Goal: Use online tool/utility: Utilize a website feature to perform a specific function

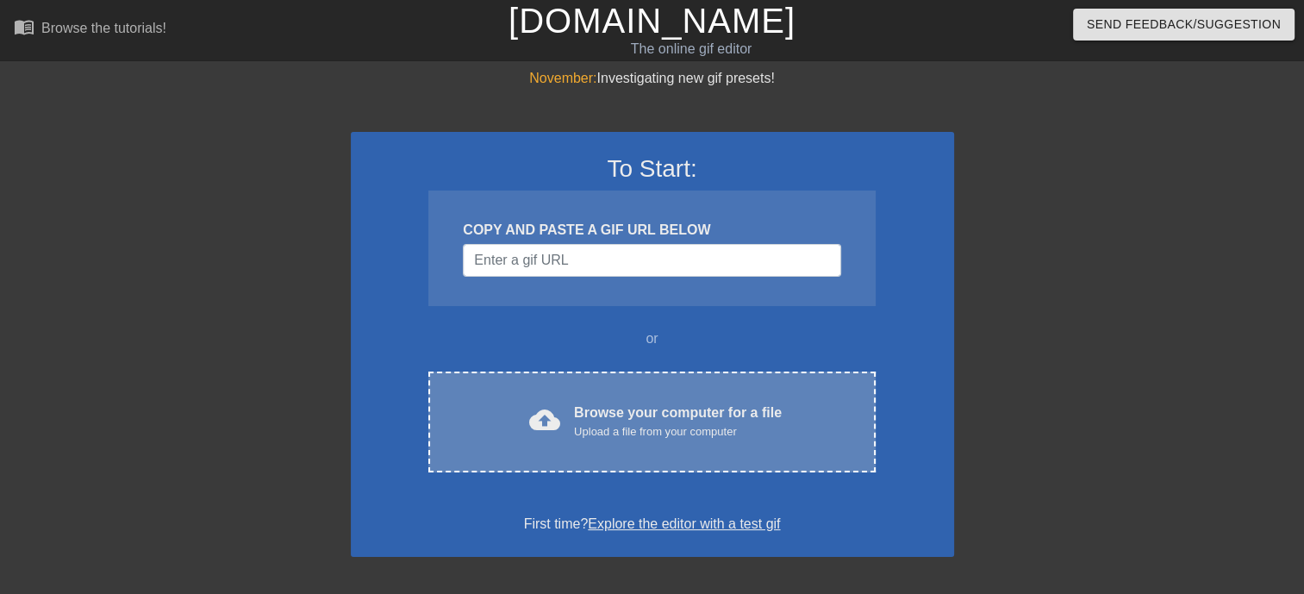
click at [603, 439] on div "Upload a file from your computer" at bounding box center [678, 431] width 208 height 17
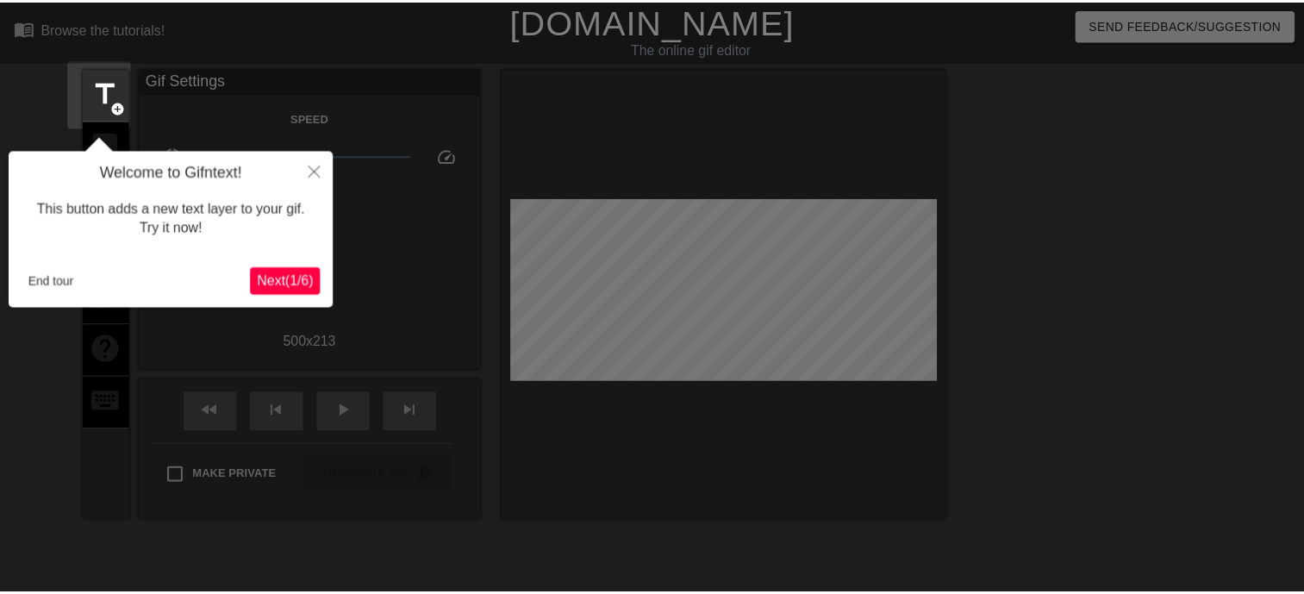
scroll to position [41, 0]
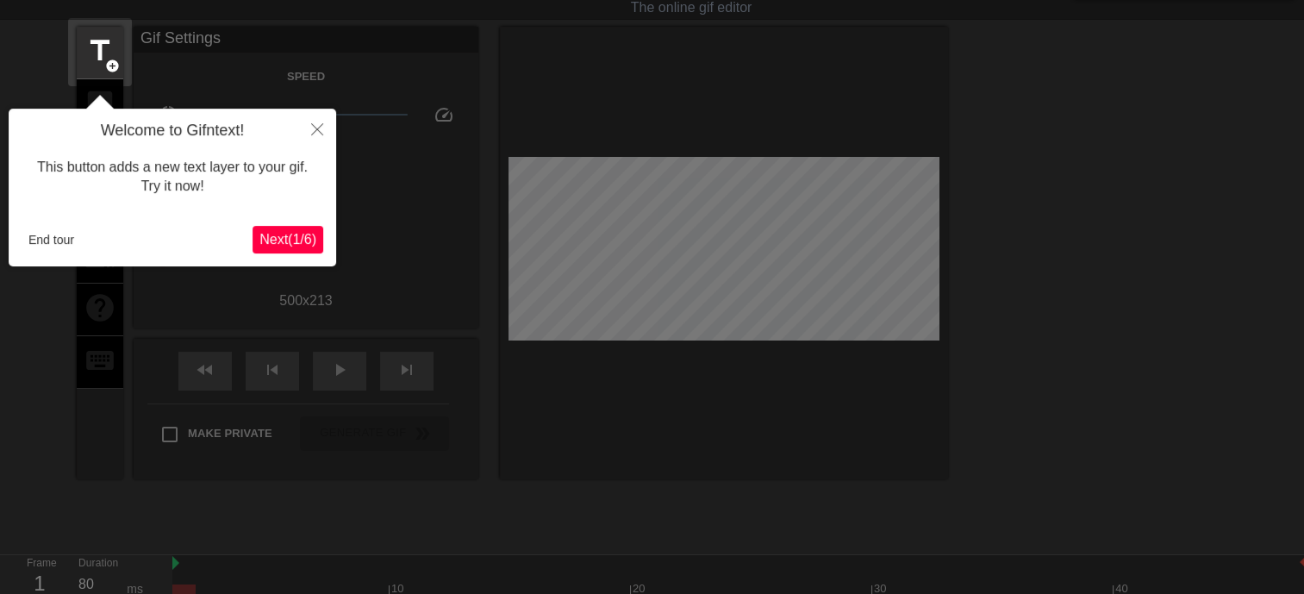
click at [283, 243] on span "Next ( 1 / 6 )" at bounding box center [287, 239] width 57 height 15
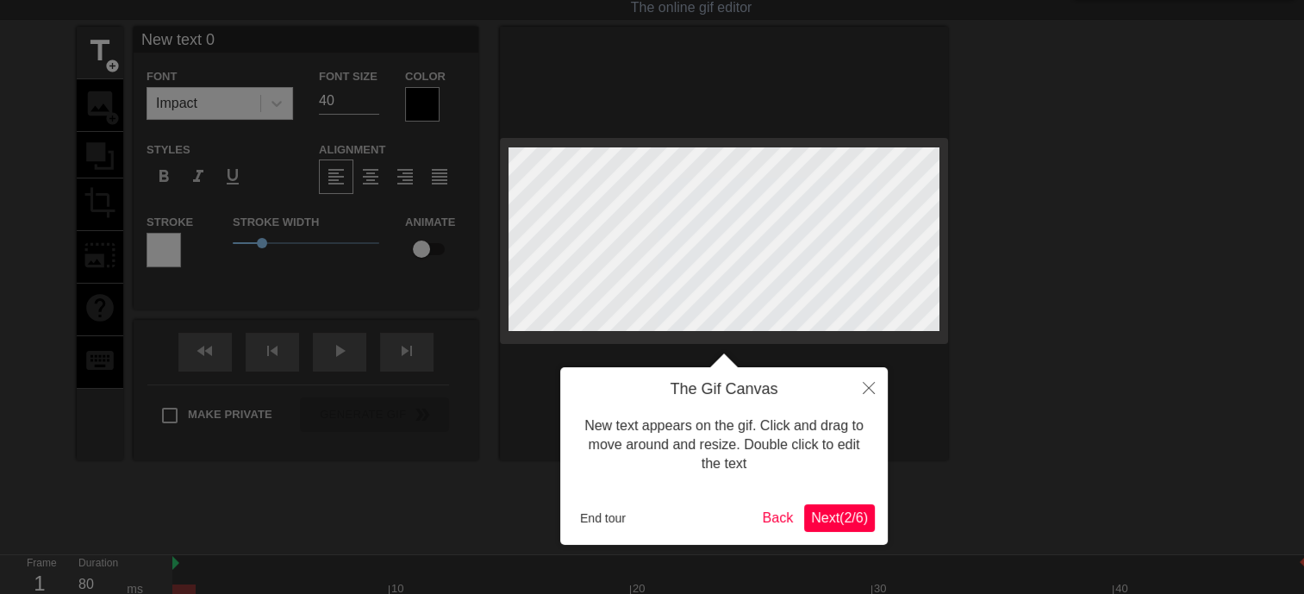
scroll to position [0, 0]
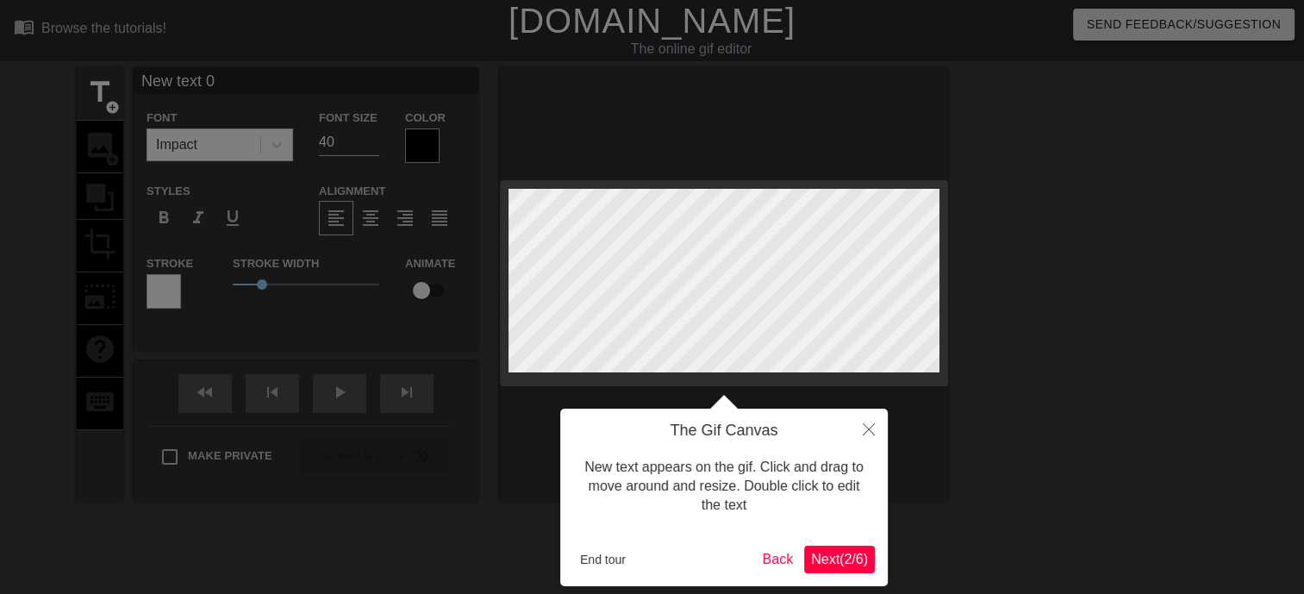
click at [830, 560] on span "Next ( 2 / 6 )" at bounding box center [839, 558] width 57 height 15
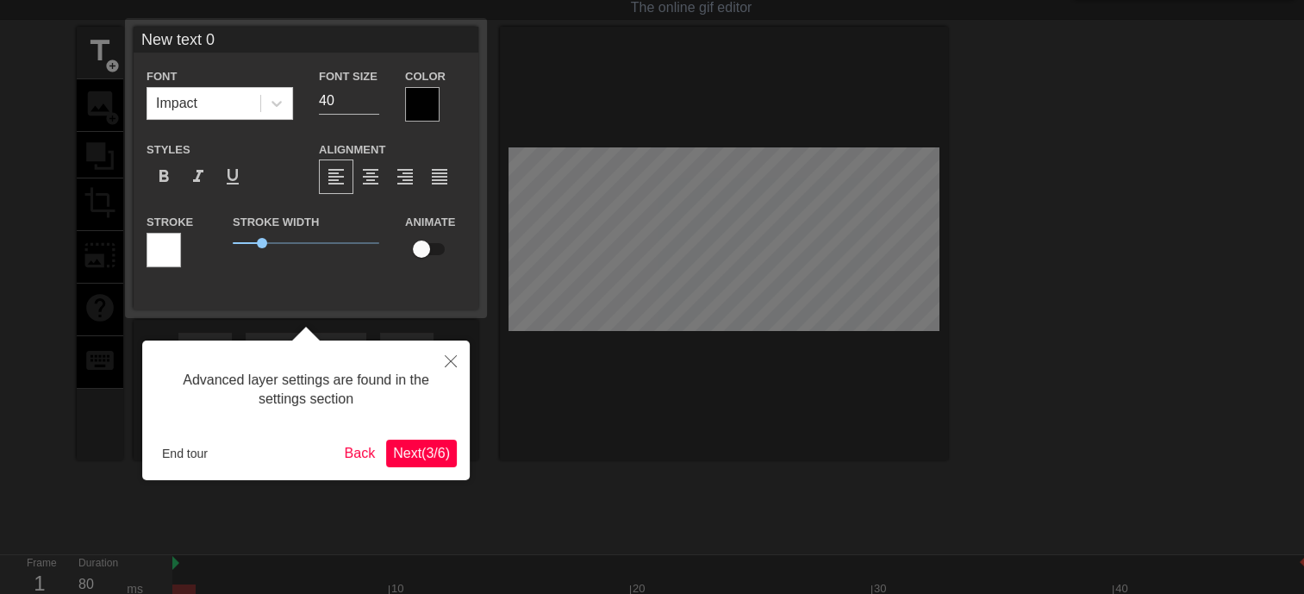
click at [445, 453] on span "Next ( 3 / 6 )" at bounding box center [421, 452] width 57 height 15
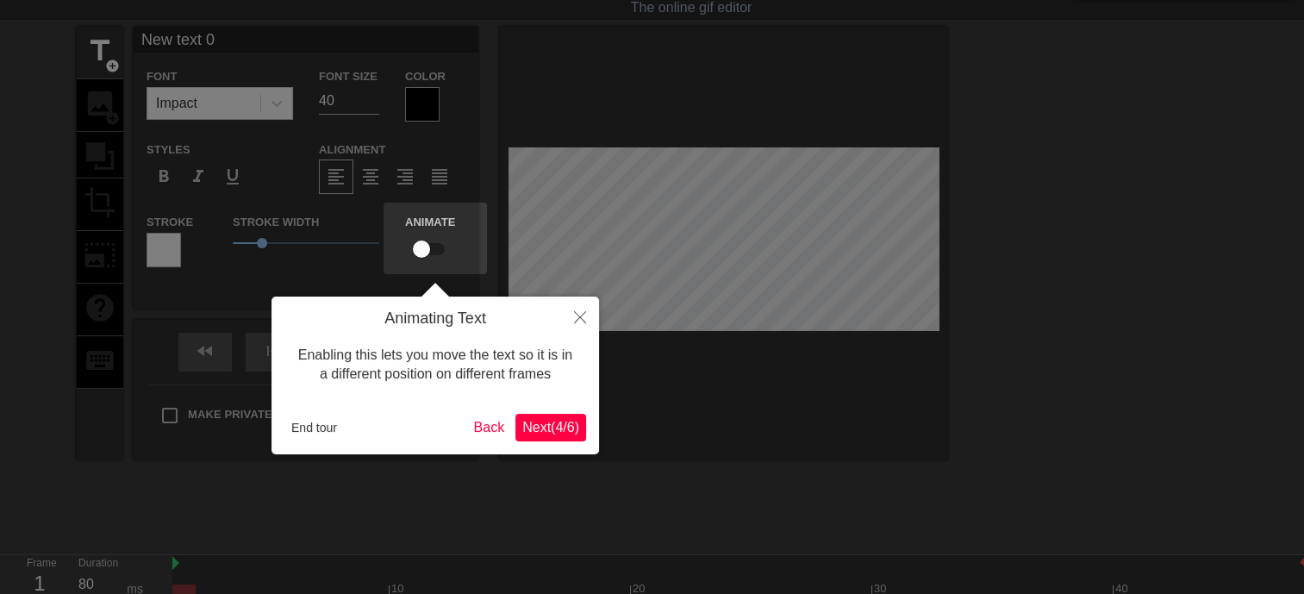
scroll to position [0, 0]
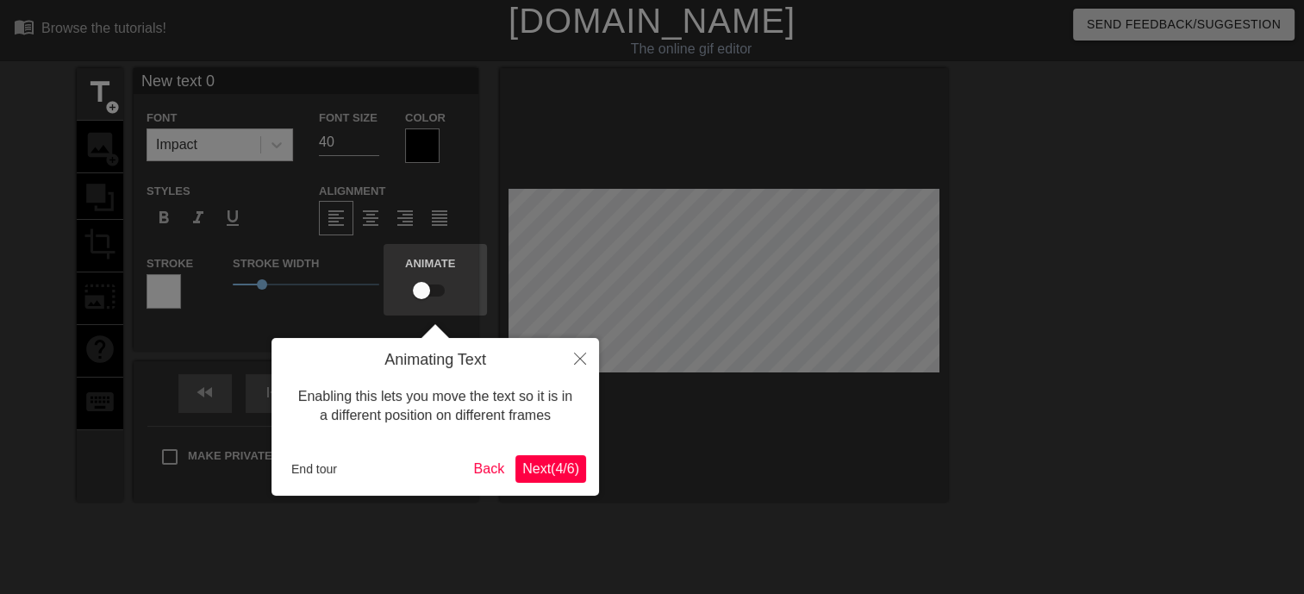
click at [555, 476] on span "Next ( 4 / 6 )" at bounding box center [550, 468] width 57 height 15
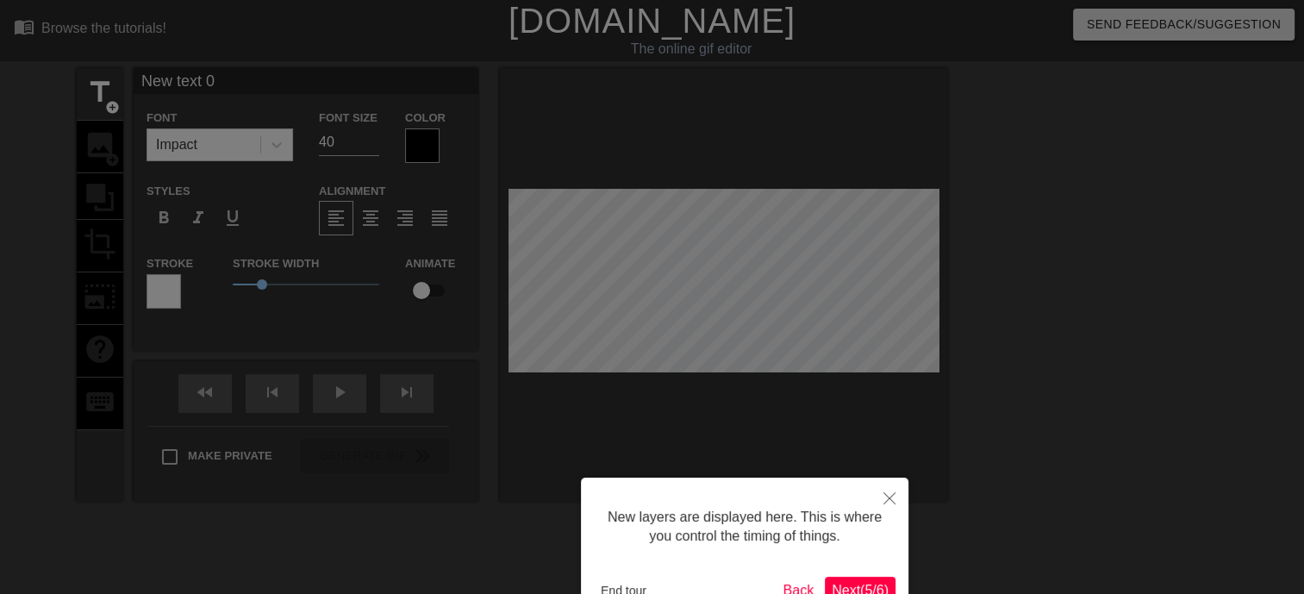
scroll to position [109, 0]
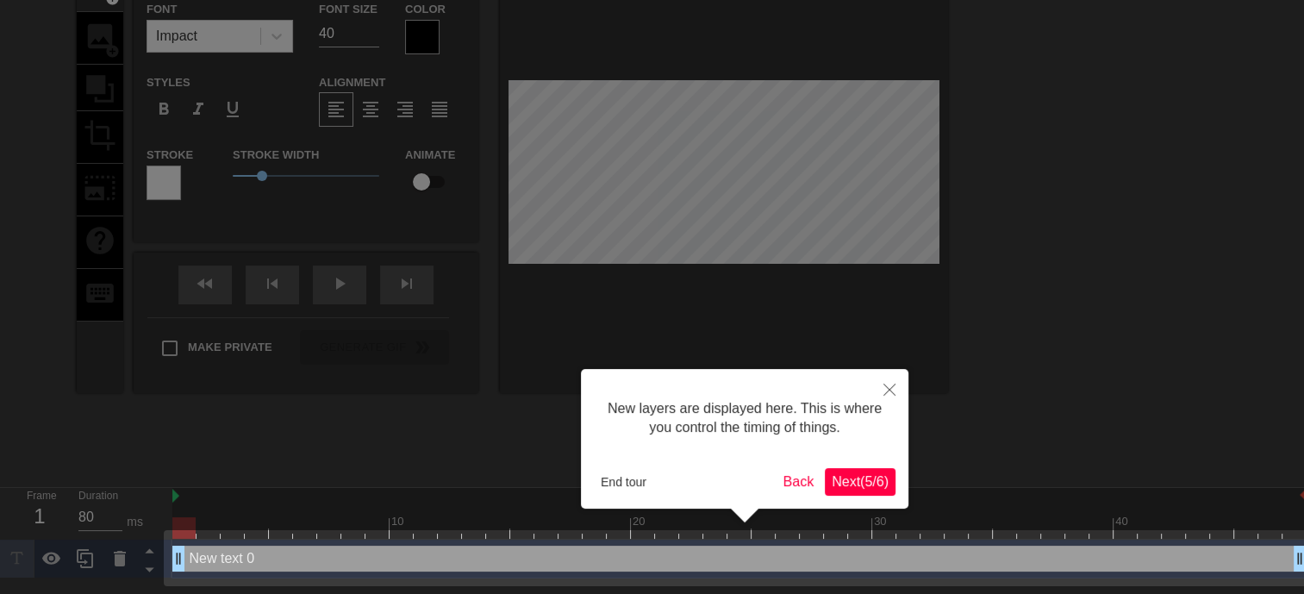
click at [862, 484] on span "Next ( 5 / 6 )" at bounding box center [859, 481] width 57 height 15
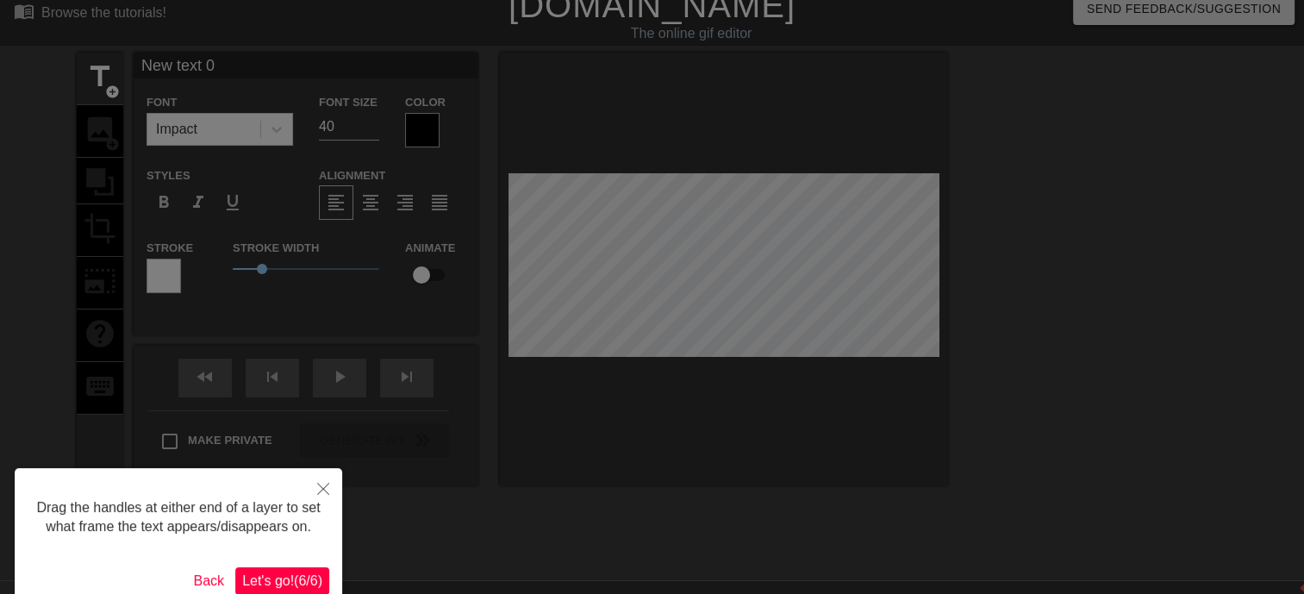
scroll to position [0, 0]
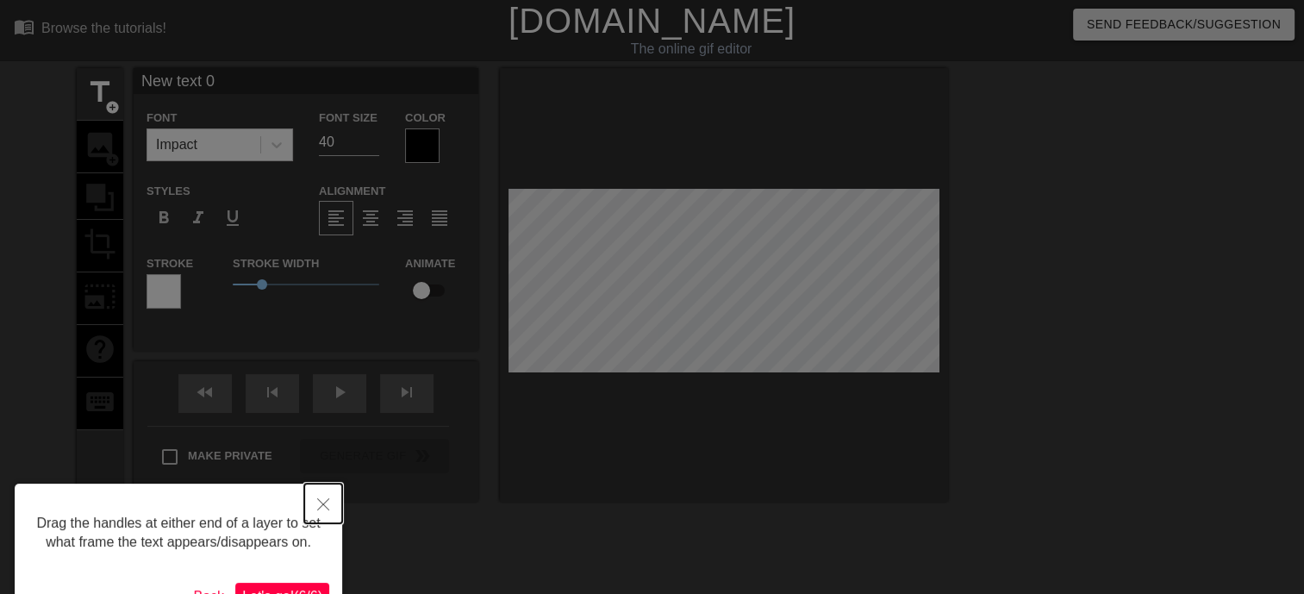
click at [321, 503] on icon "Close" at bounding box center [323, 504] width 12 height 12
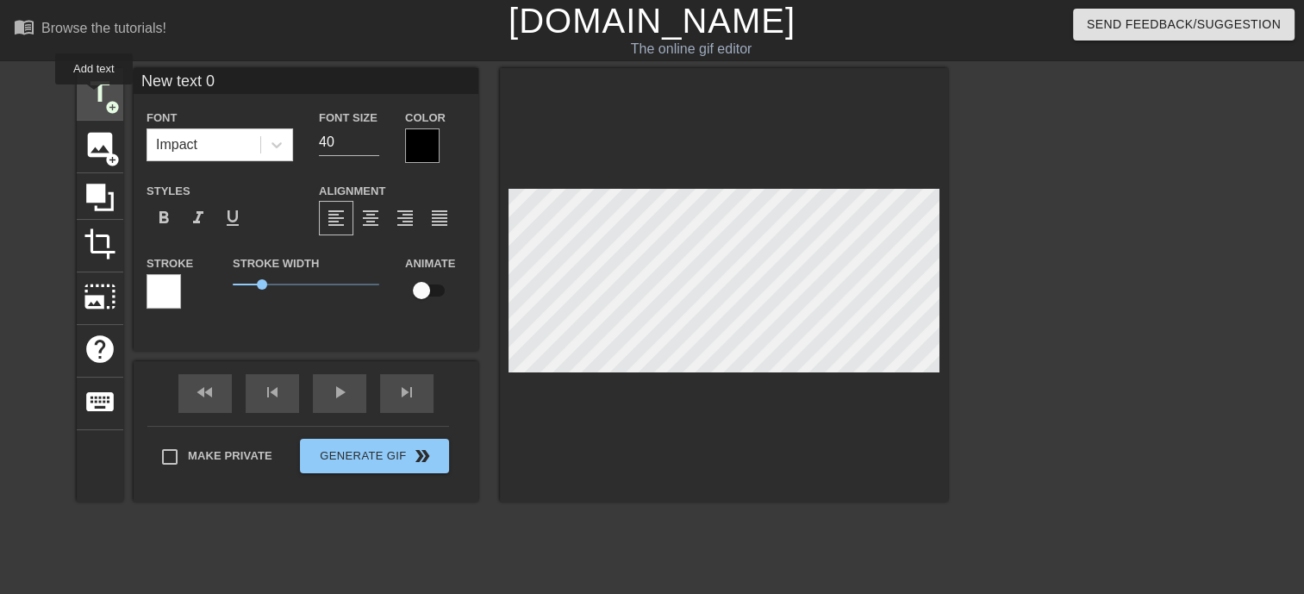
click at [94, 97] on span "title" at bounding box center [100, 92] width 33 height 33
type input "N1"
type textarea "N1"
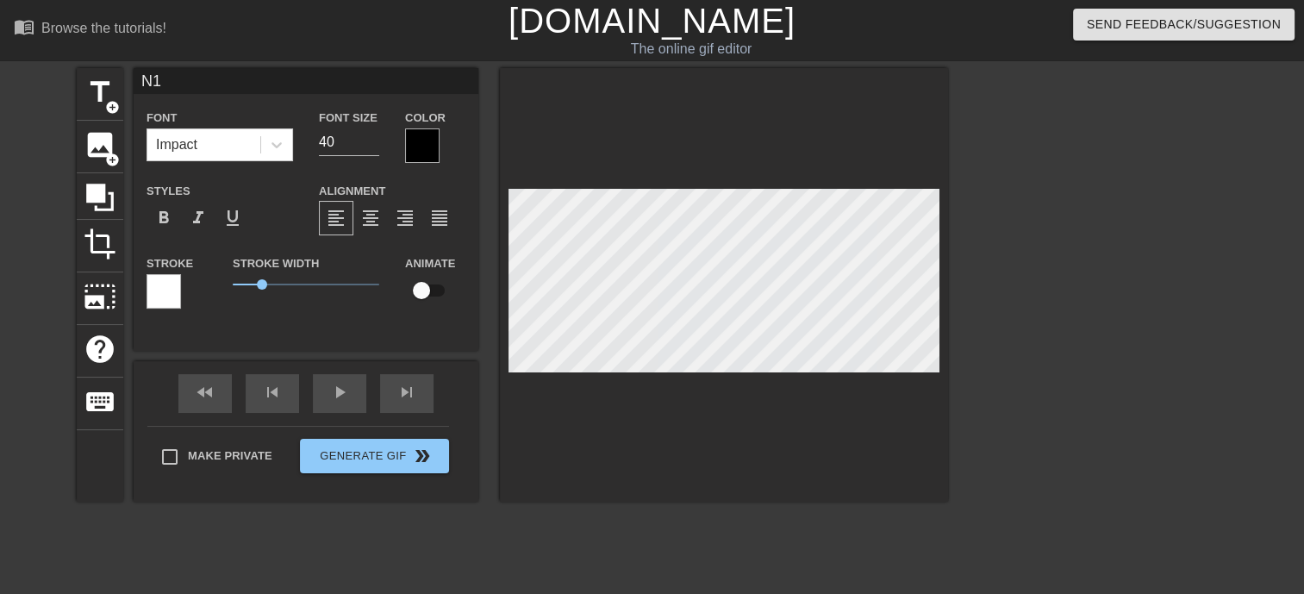
type input "1"
type textarea "1"
type input "I"
type textarea "I"
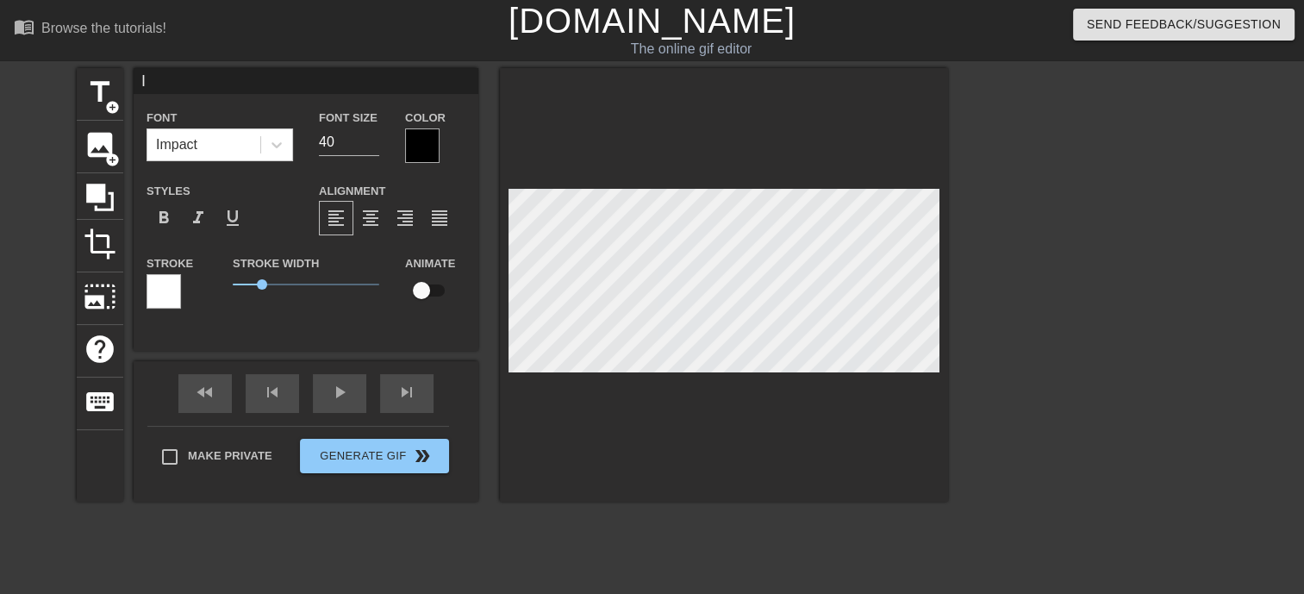
type input "IX"
type textarea "IX"
type input "IX6"
type textarea "IX6"
type input "IX60"
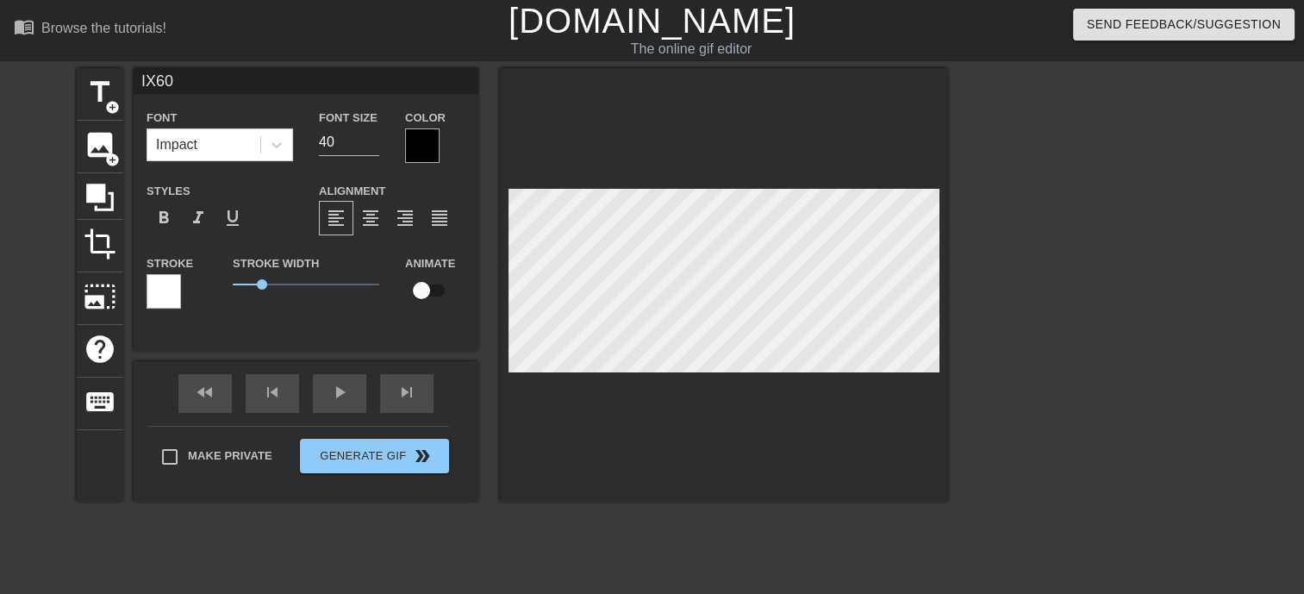
type textarea "IX60"
type input "text 0"
type textarea "text 0"
type input "text 0"
type textarea "text 0"
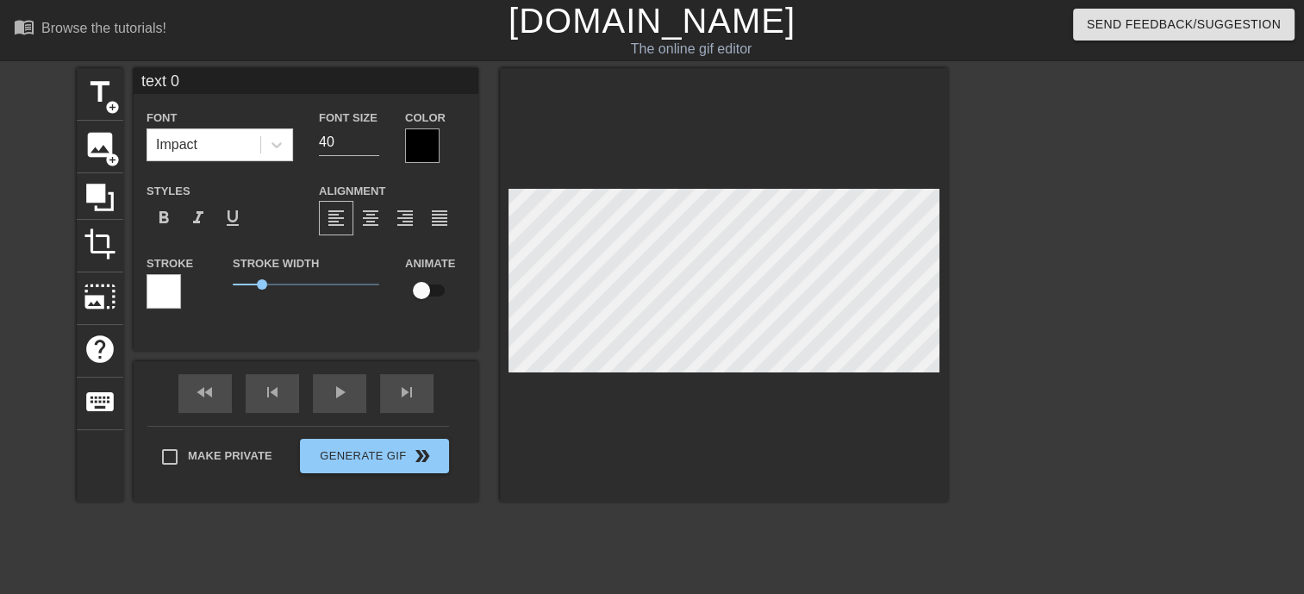
type input "ext 0"
type textarea "ext 0"
type input "xt 0"
type textarea "xt 0"
type input "t 0"
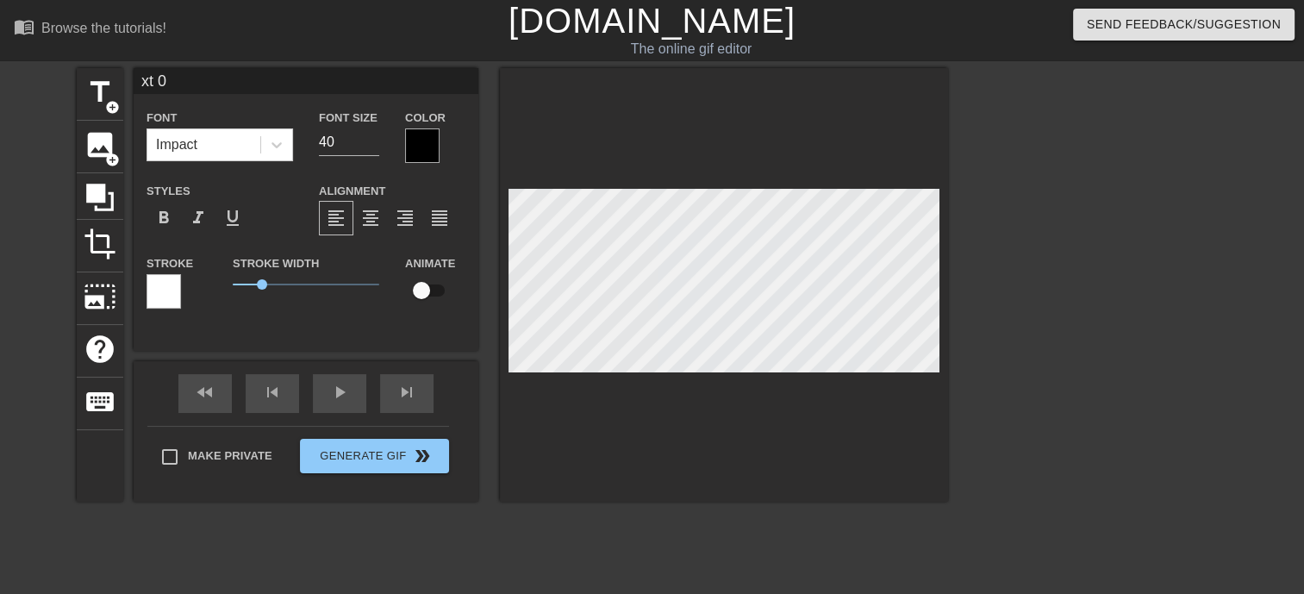
type textarea "t 0"
type input "0"
type textarea "0"
type input "0"
type textarea "0"
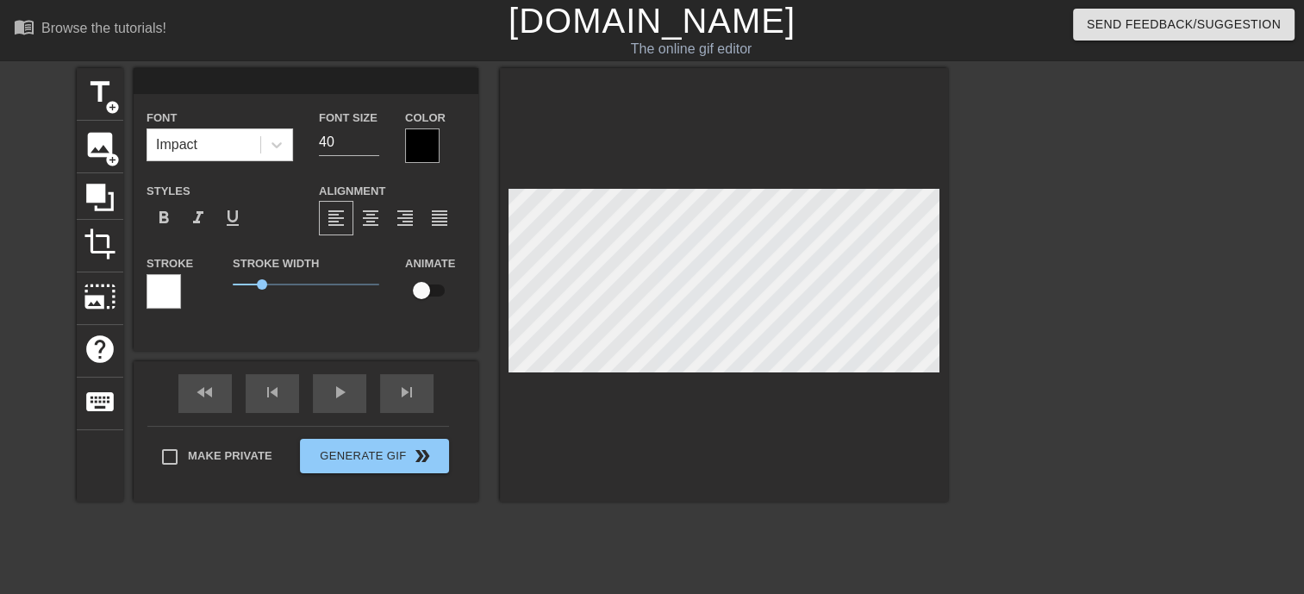
type input "H"
type textarea "H"
type input "HD"
type textarea "HD"
type input "HD4"
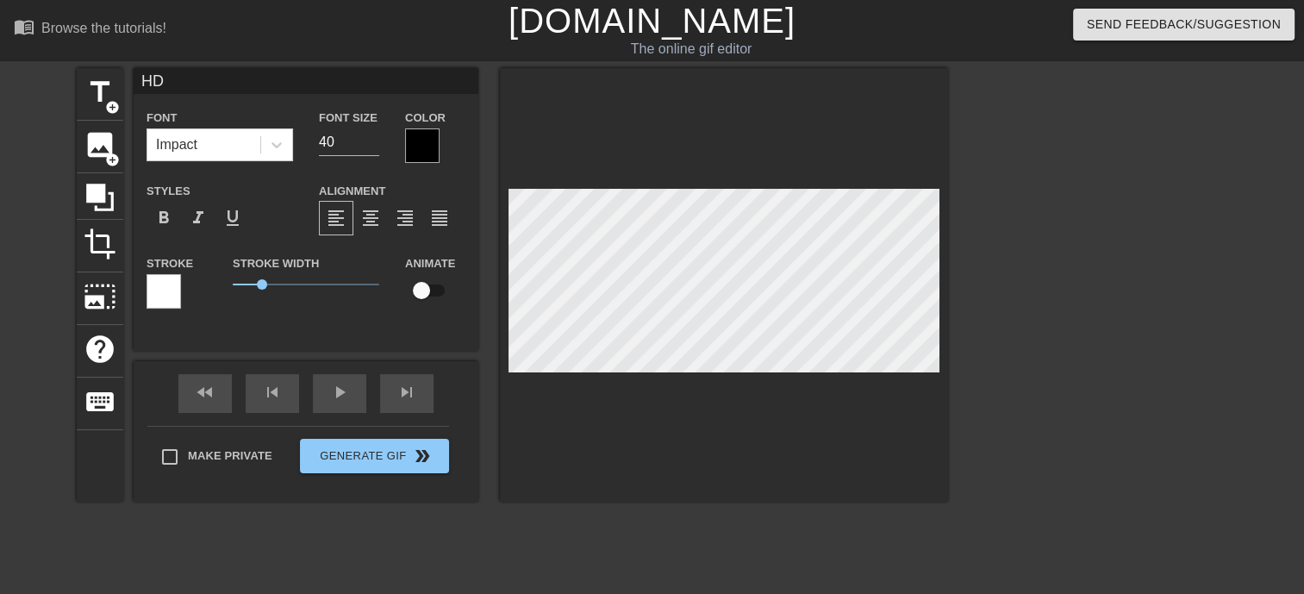
type textarea "HD4"
type input "HD45"
type textarea "HD45"
click at [1023, 339] on div at bounding box center [1097, 326] width 258 height 517
click at [97, 96] on span "title" at bounding box center [100, 92] width 33 height 33
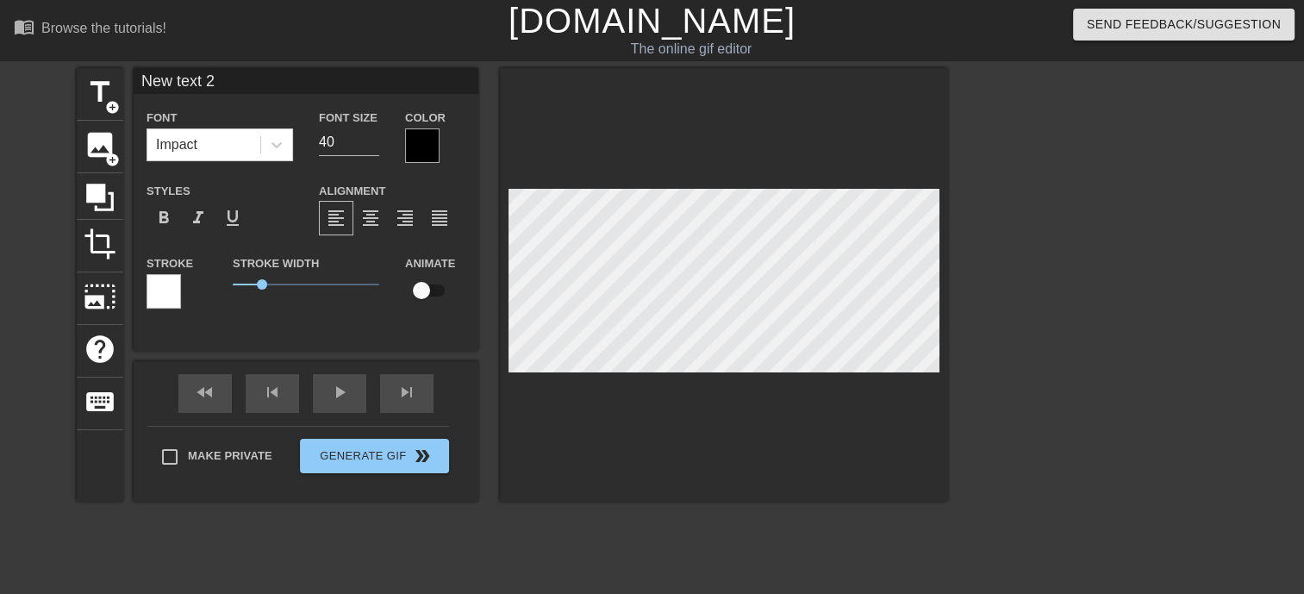
scroll to position [2, 4]
type input "D"
type textarea "D"
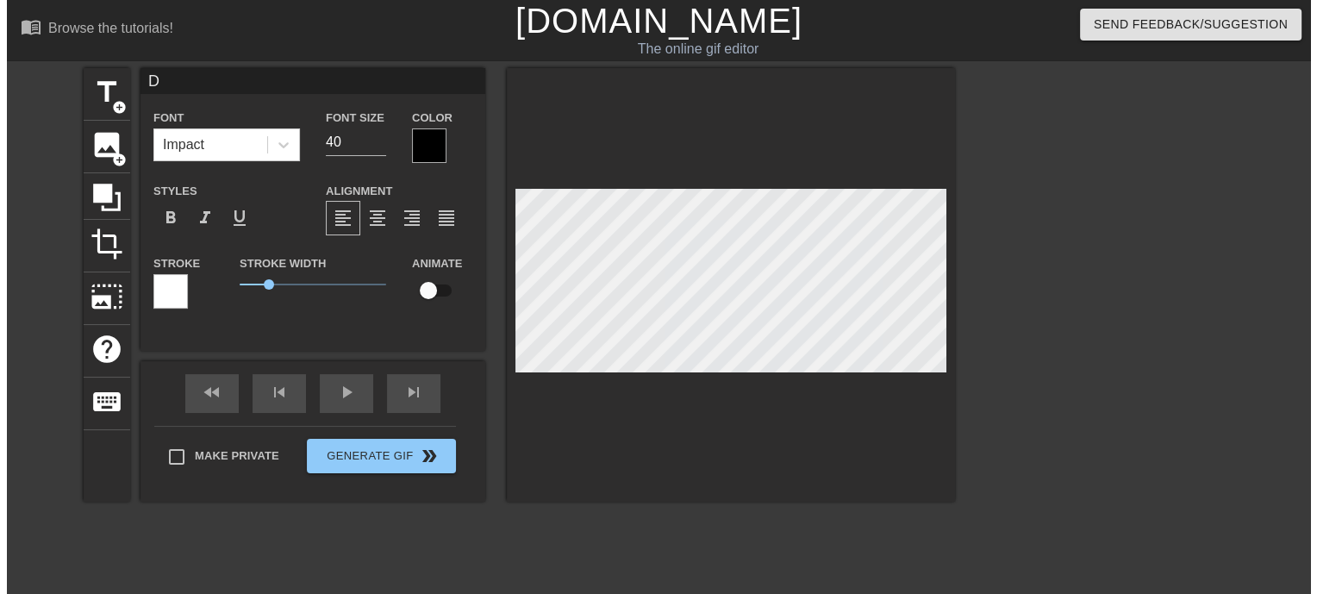
scroll to position [2, 2]
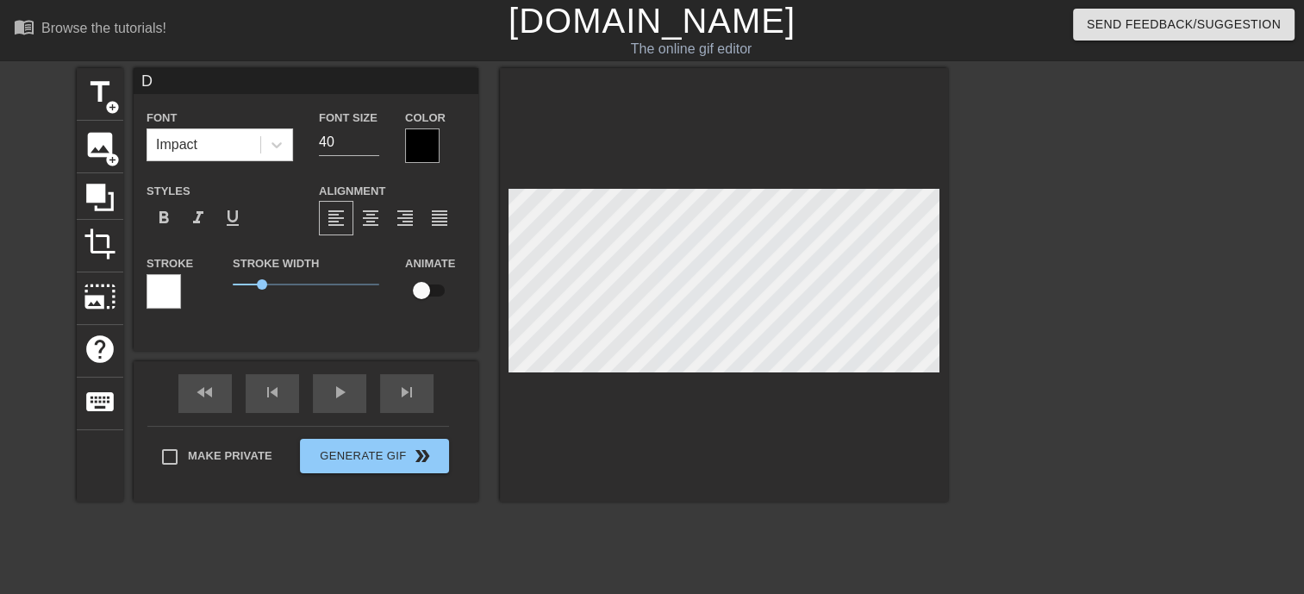
type input "DH"
type textarea "DH"
type input "DH7"
type textarea "DH7"
type input "DH77"
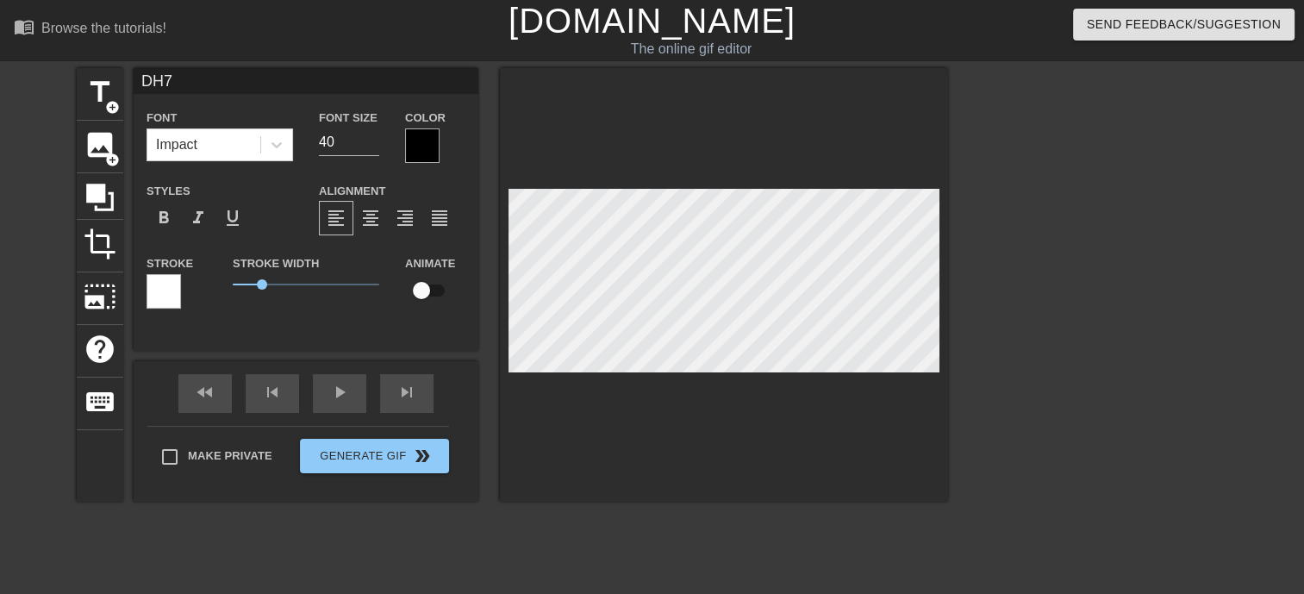
type textarea "DH77"
click at [881, 440] on div at bounding box center [724, 284] width 448 height 433
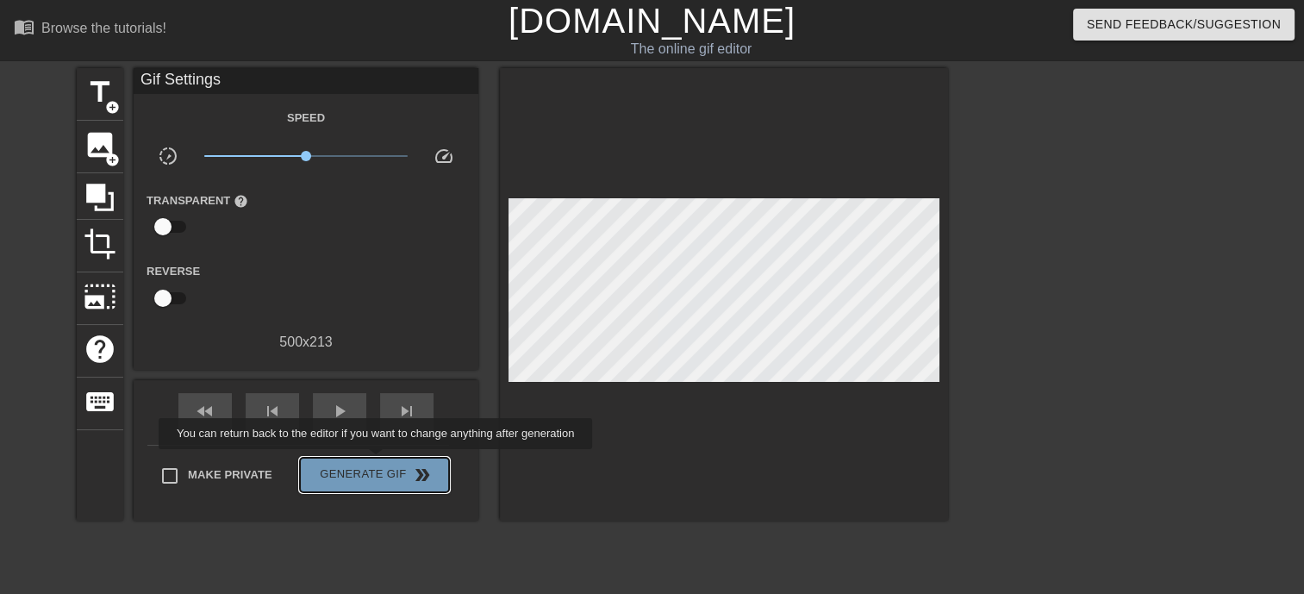
drag, startPoint x: 377, startPoint y: 461, endPoint x: 414, endPoint y: 471, distance: 37.6
click at [377, 461] on button "Generate Gif double_arrow" at bounding box center [374, 475] width 149 height 34
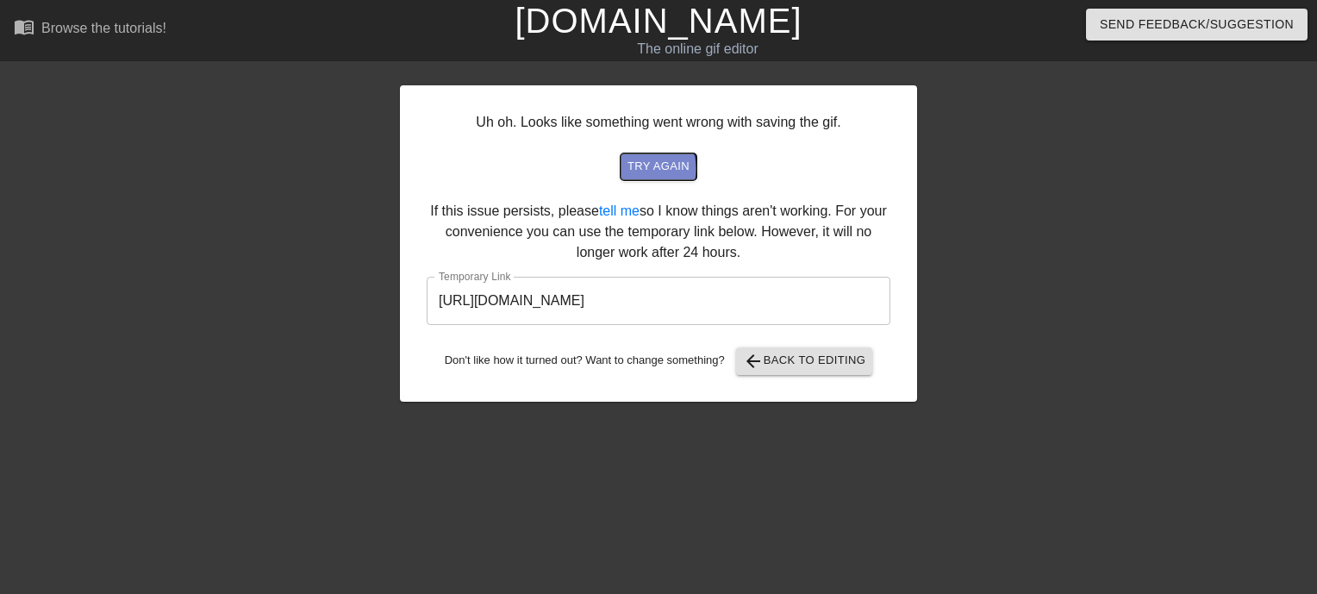
click at [651, 169] on span "try again" at bounding box center [658, 167] width 62 height 20
click at [652, 168] on span "try again" at bounding box center [658, 167] width 62 height 20
click at [778, 368] on span "arrow_back Back to Editing" at bounding box center [804, 361] width 123 height 21
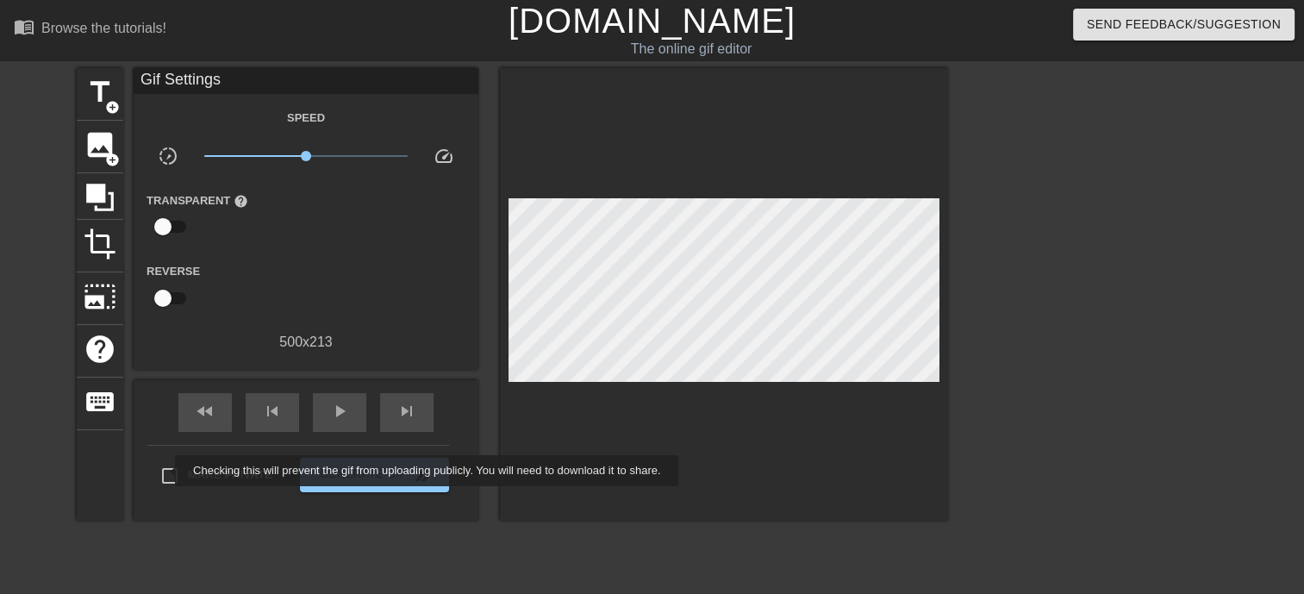
drag, startPoint x: 164, startPoint y: 470, endPoint x: 177, endPoint y: 470, distance: 13.8
click at [164, 470] on input "Make Private" at bounding box center [170, 476] width 36 height 36
drag, startPoint x: 176, startPoint y: 474, endPoint x: 193, endPoint y: 476, distance: 17.3
click at [176, 474] on input "Make Private" at bounding box center [170, 476] width 36 height 36
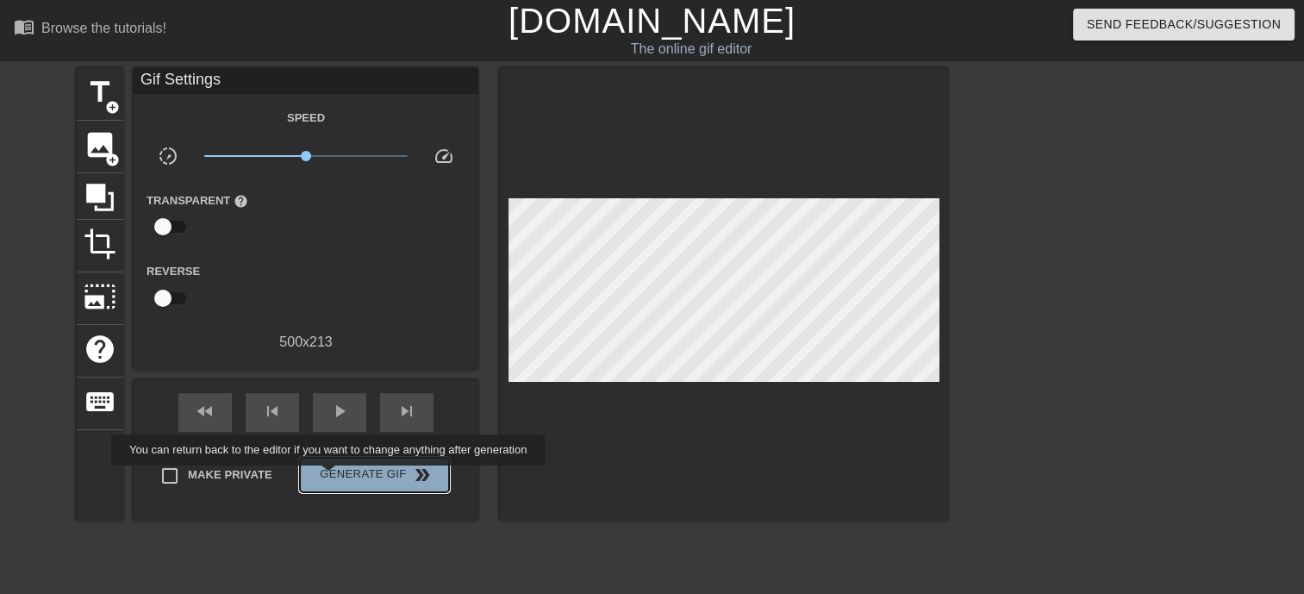
click at [331, 477] on span "Generate Gif double_arrow" at bounding box center [374, 474] width 135 height 21
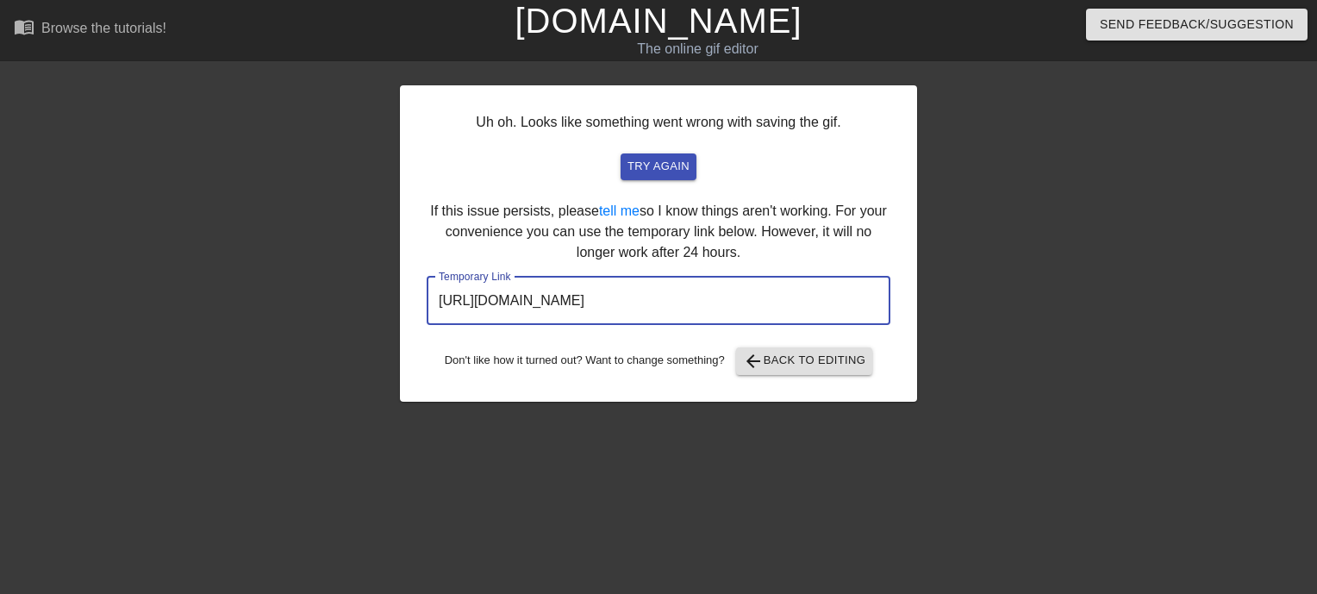
drag, startPoint x: 811, startPoint y: 297, endPoint x: 711, endPoint y: 300, distance: 100.0
click at [711, 300] on input "[URL][DOMAIN_NAME]" at bounding box center [659, 301] width 464 height 48
click at [1088, 365] on div at bounding box center [1066, 326] width 258 height 517
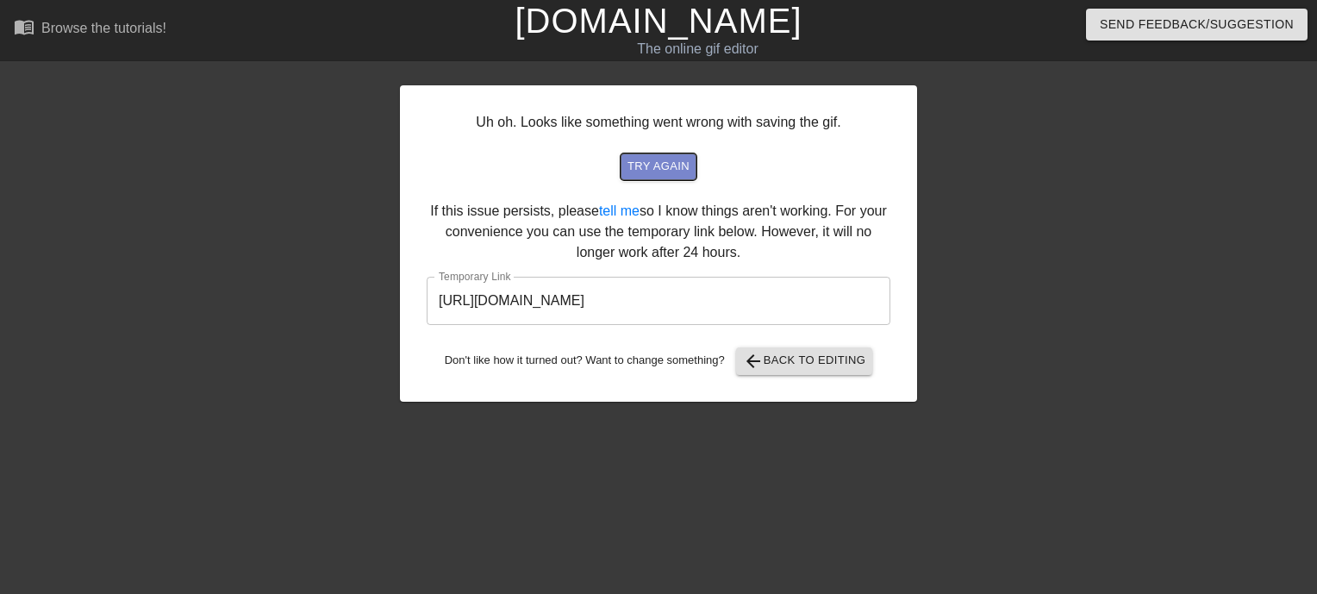
click at [677, 169] on span "try again" at bounding box center [658, 167] width 62 height 20
click at [785, 366] on span "arrow_back Back to Editing" at bounding box center [804, 361] width 123 height 21
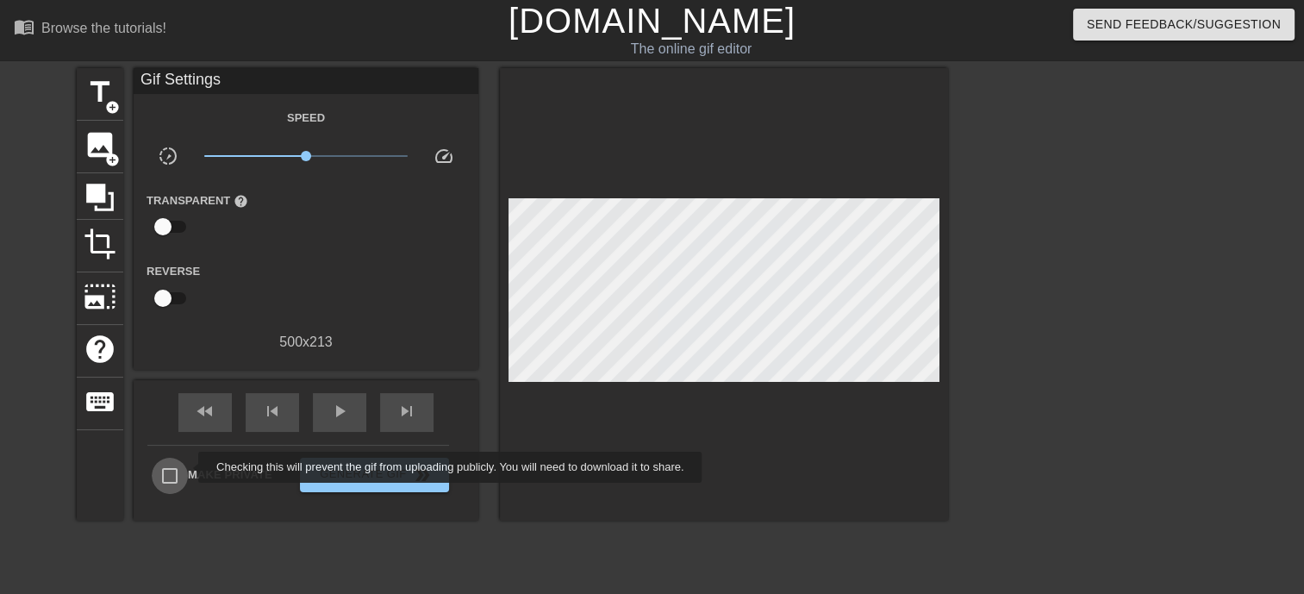
drag, startPoint x: 187, startPoint y: 467, endPoint x: 246, endPoint y: 479, distance: 59.8
click at [187, 467] on input "Make Private" at bounding box center [170, 476] width 36 height 36
checkbox input "true"
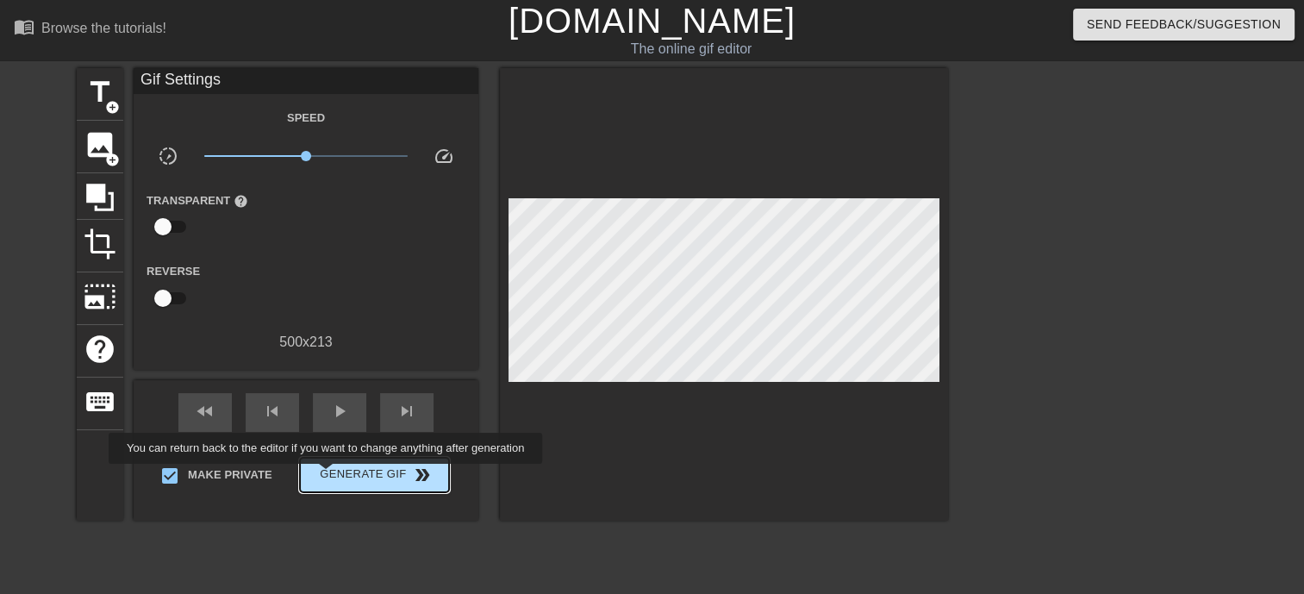
click at [332, 476] on span "Generate Gif double_arrow" at bounding box center [374, 474] width 135 height 21
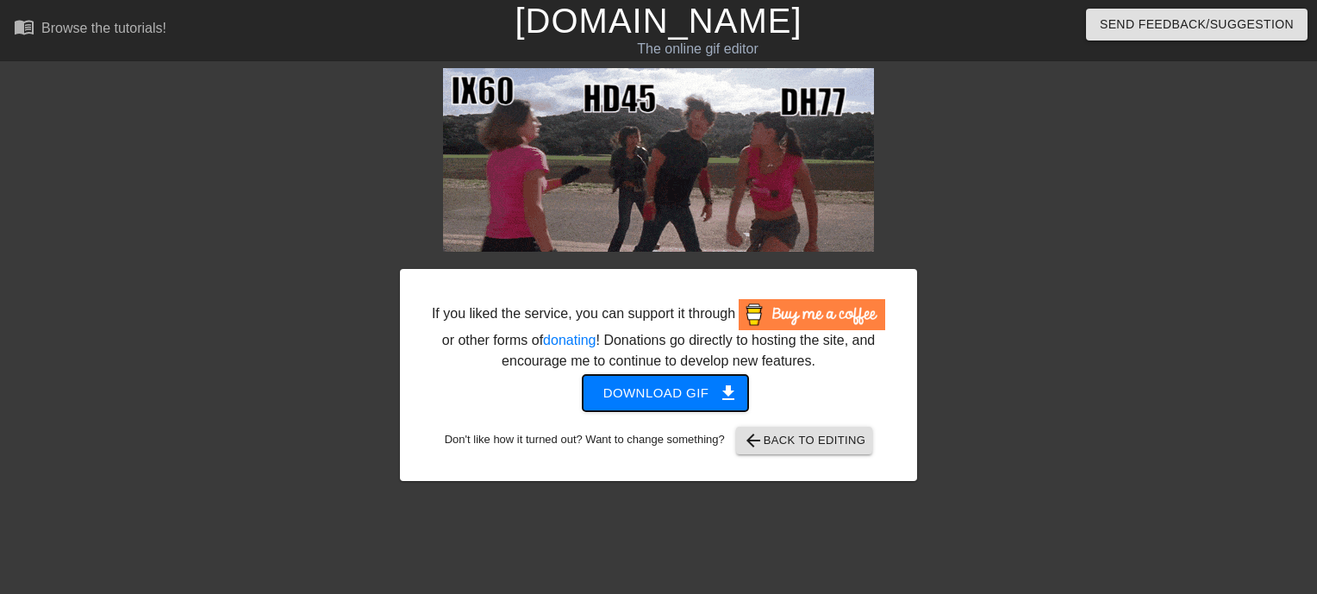
click at [669, 400] on span "Download gif get_app" at bounding box center [665, 393] width 125 height 22
